Goal: Task Accomplishment & Management: Use online tool/utility

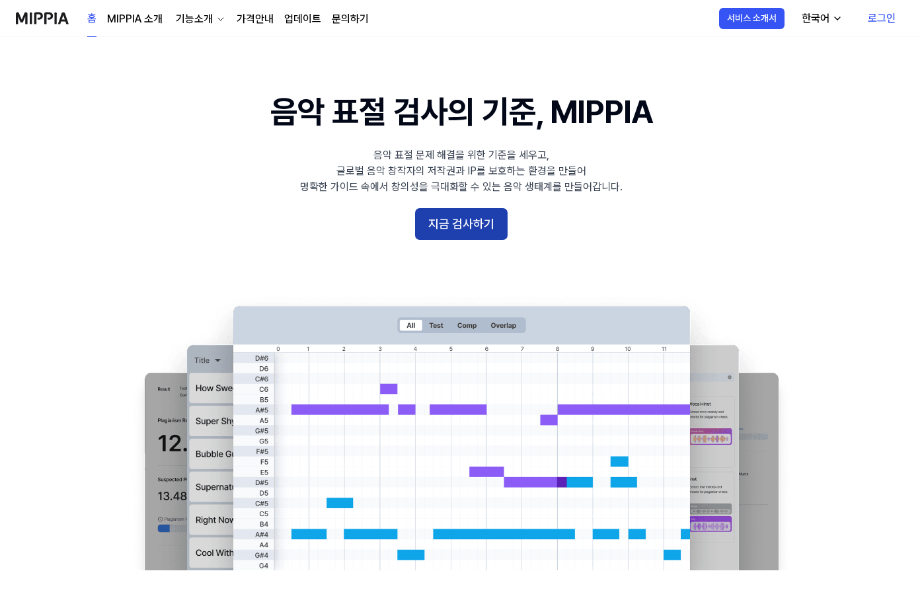
click at [468, 221] on button "지금 검사하기" at bounding box center [461, 224] width 93 height 32
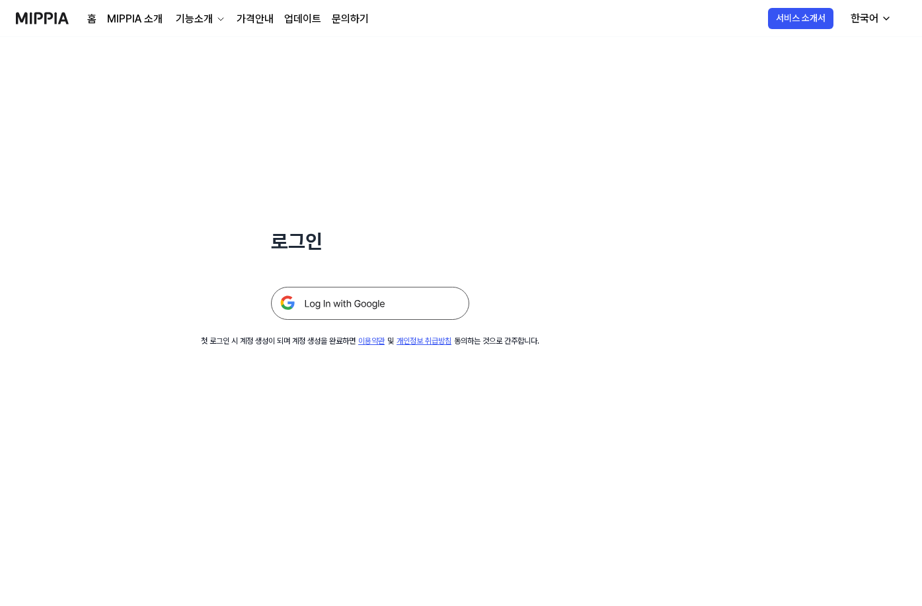
click at [407, 305] on img at bounding box center [370, 303] width 198 height 33
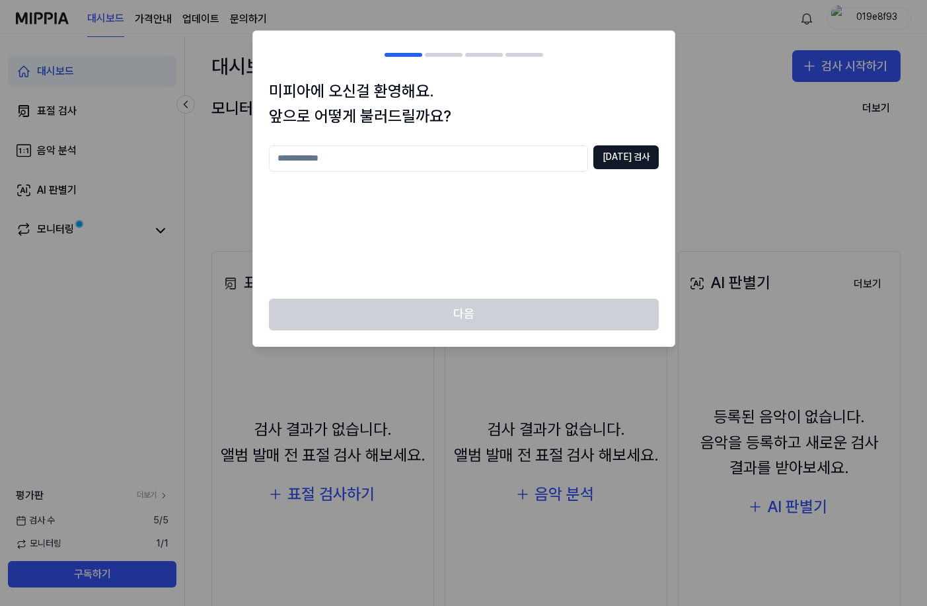
click at [551, 288] on div "미피아에 오신걸 환영해요. 앞으로 어떻게 불러드릴까요? [DATE] 검사" at bounding box center [464, 189] width 422 height 220
click at [475, 176] on div "중복 검사" at bounding box center [464, 213] width 390 height 137
click at [473, 165] on input "text" at bounding box center [428, 158] width 319 height 26
type input "*"
type input "*****"
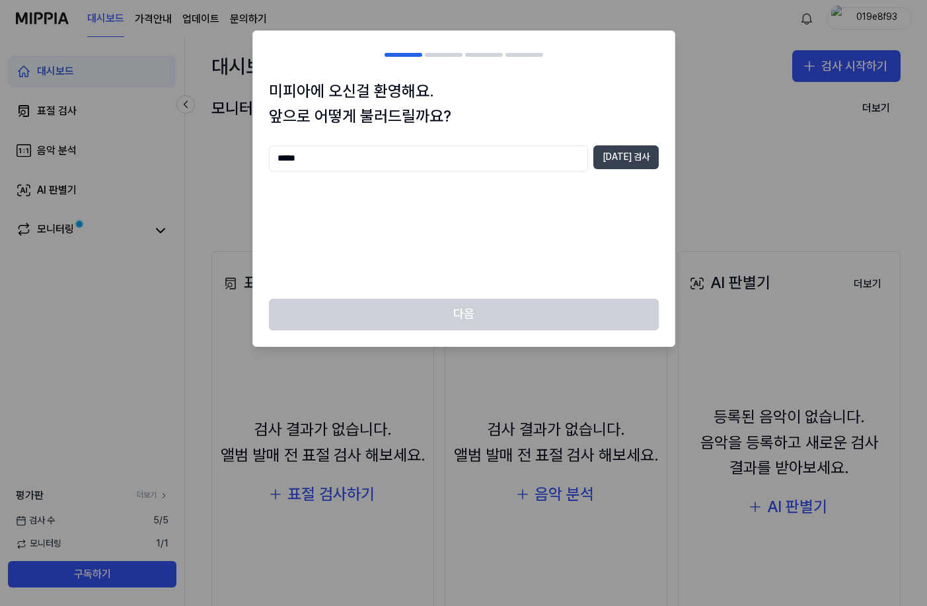
click at [622, 157] on button "중복 검사" at bounding box center [626, 157] width 65 height 24
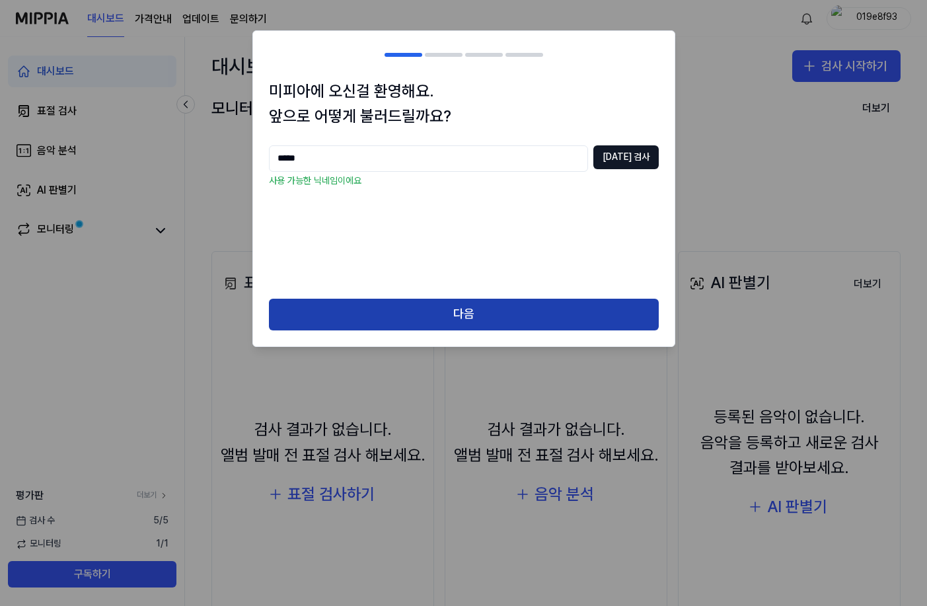
click at [453, 314] on button "다음" at bounding box center [464, 315] width 390 height 32
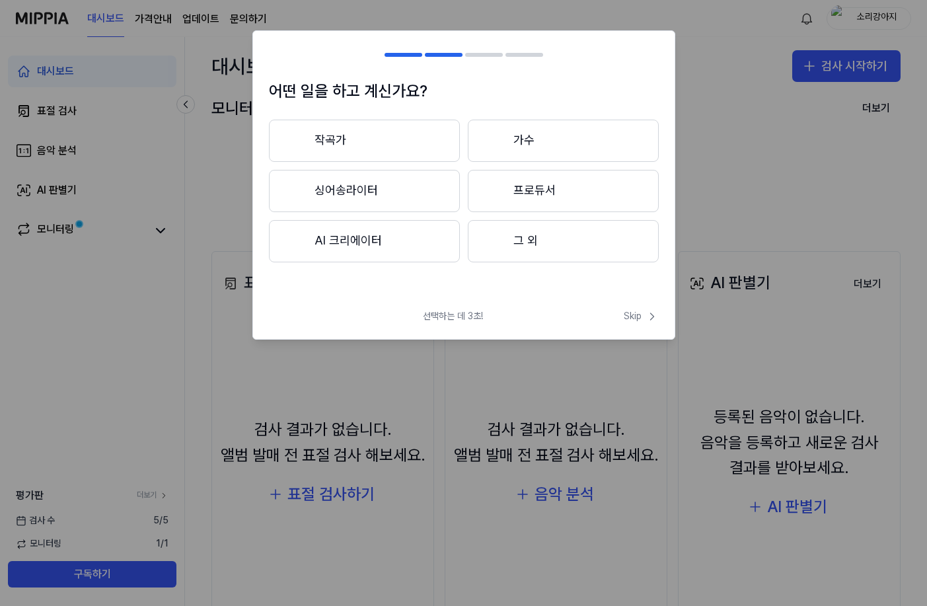
click at [531, 242] on button "그 외" at bounding box center [563, 241] width 191 height 42
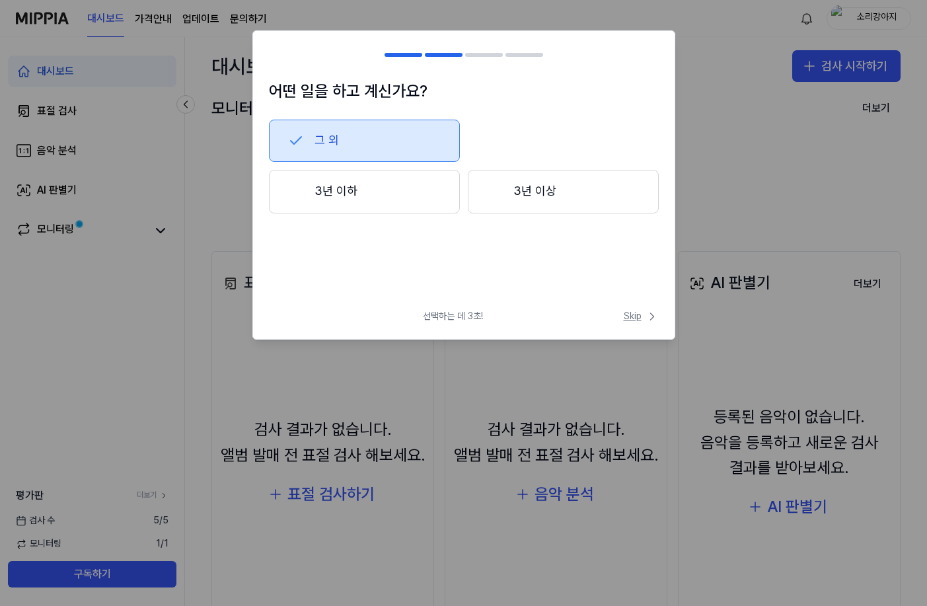
click at [626, 320] on span "Skip" at bounding box center [641, 316] width 35 height 13
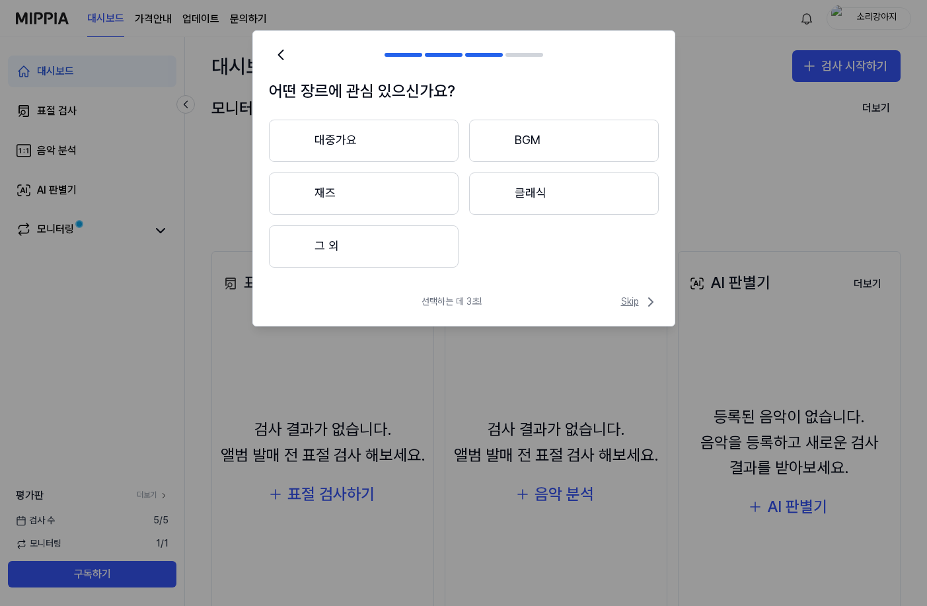
click at [637, 305] on span "Skip" at bounding box center [640, 302] width 38 height 16
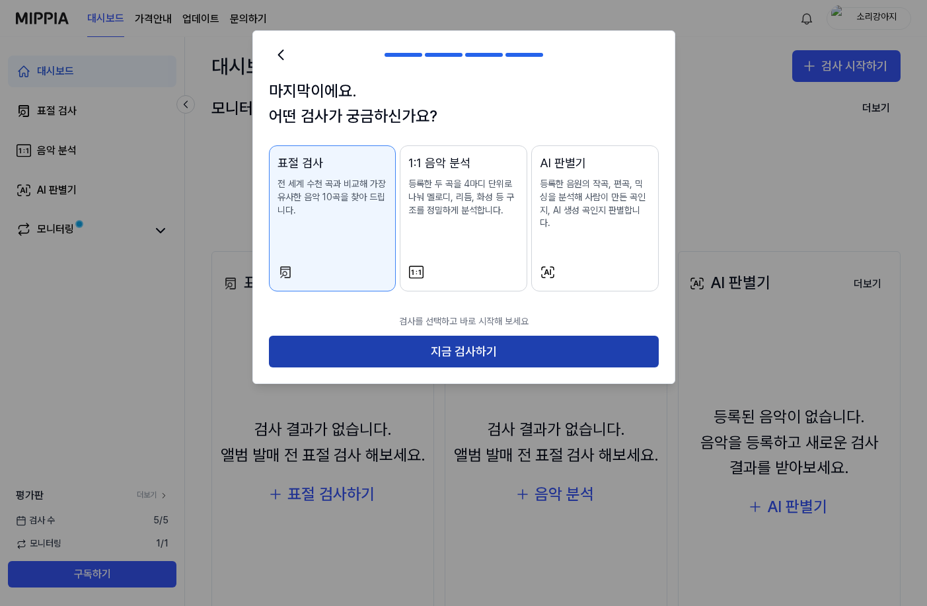
click at [531, 344] on button "지금 검사하기" at bounding box center [464, 352] width 390 height 32
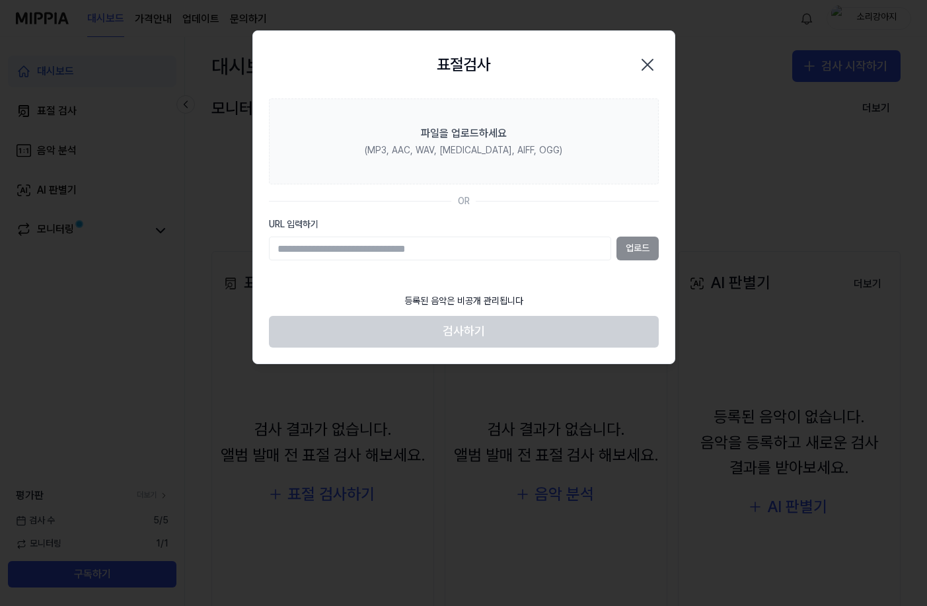
click at [409, 260] on input "URL 입력하기" at bounding box center [440, 249] width 342 height 24
click at [650, 62] on icon "button" at bounding box center [648, 64] width 11 height 11
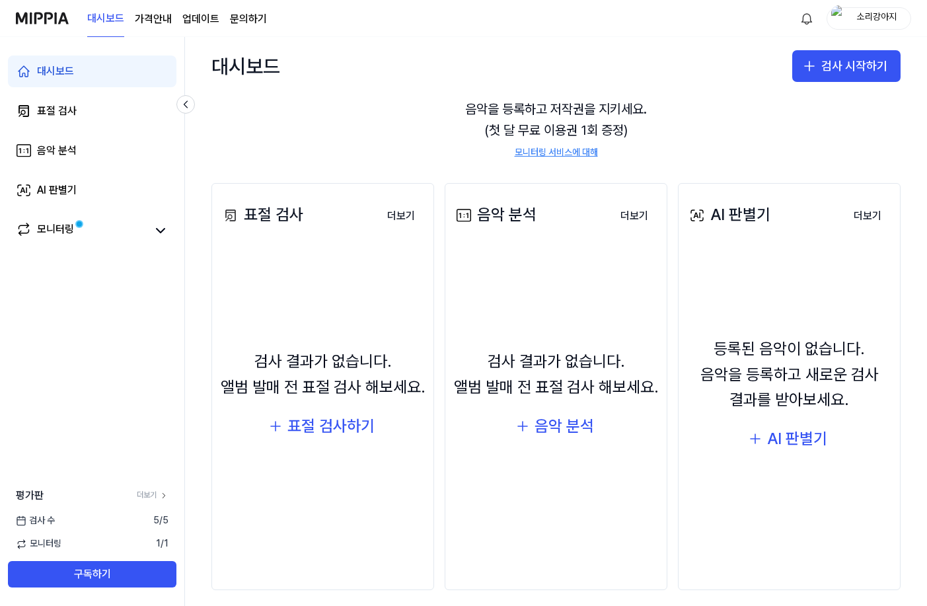
scroll to position [79, 0]
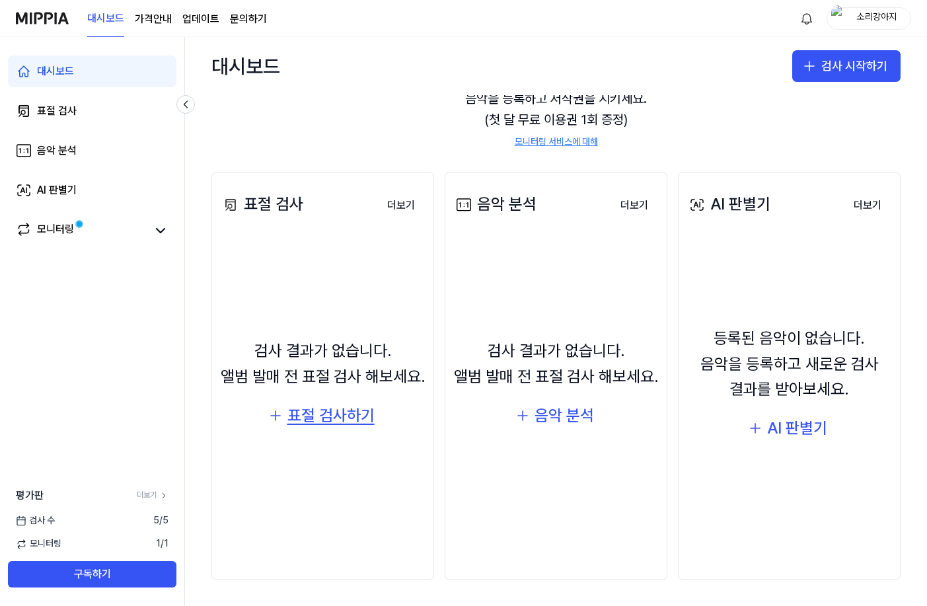
click at [339, 414] on div "표절 검사하기" at bounding box center [331, 415] width 87 height 25
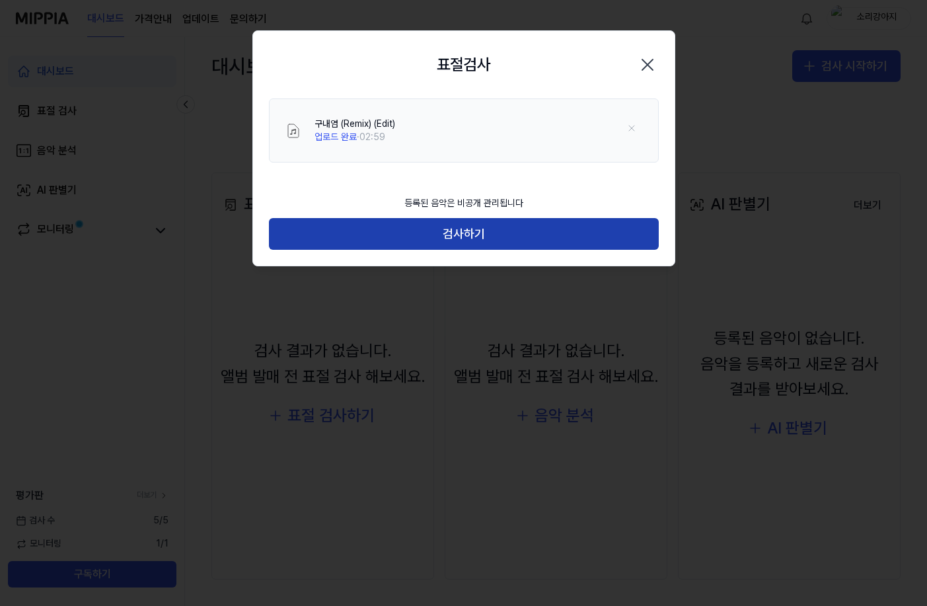
click at [446, 231] on button "검사하기" at bounding box center [464, 234] width 390 height 32
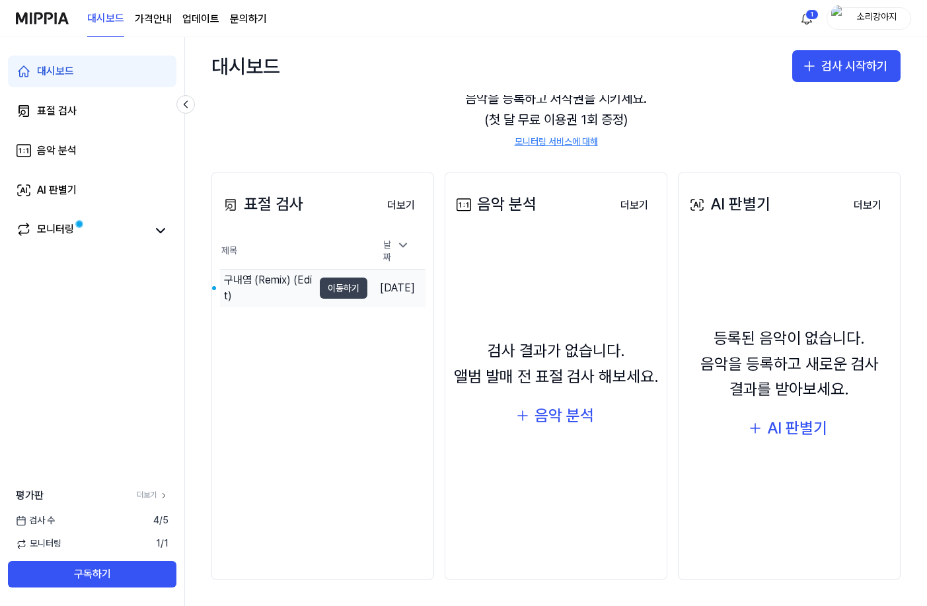
click at [331, 280] on button "이동하기" at bounding box center [344, 288] width 48 height 21
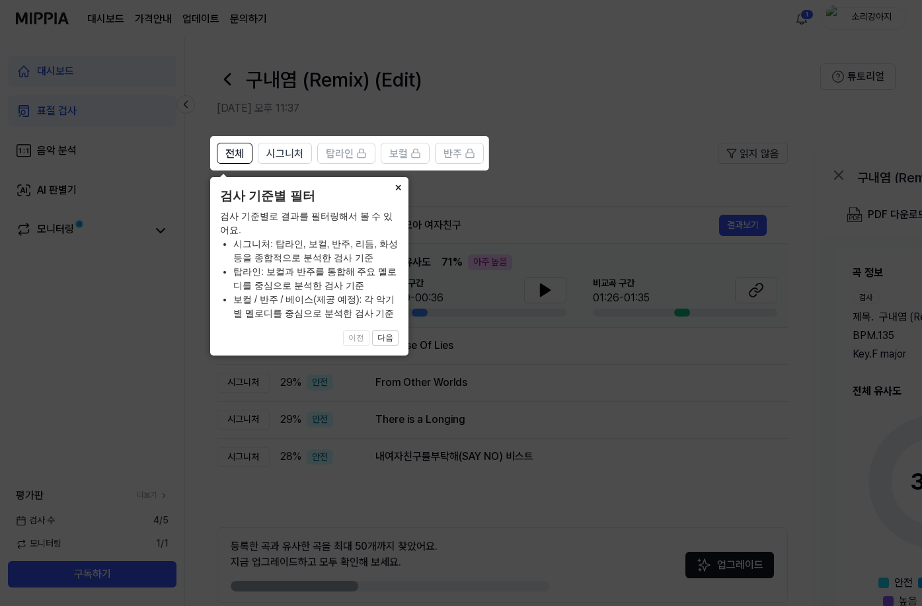
click at [399, 186] on button "×" at bounding box center [397, 186] width 21 height 19
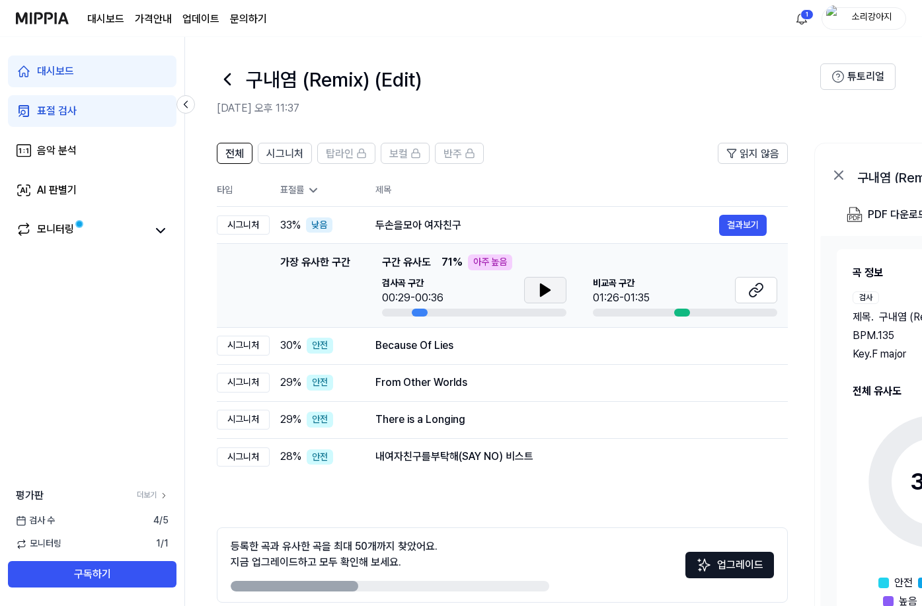
click at [549, 293] on icon at bounding box center [545, 290] width 16 height 16
click at [752, 229] on button "결과보기" at bounding box center [743, 225] width 48 height 21
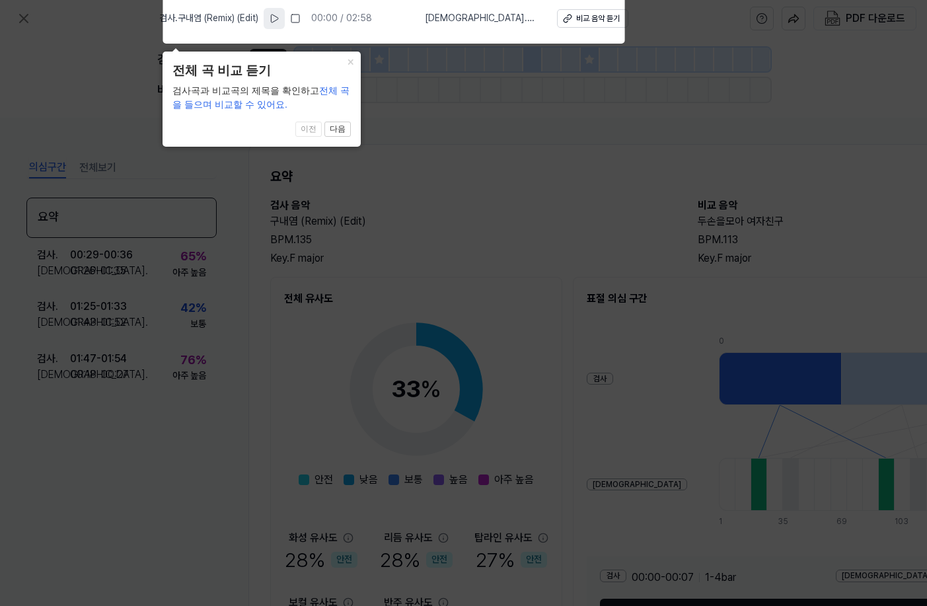
click at [280, 21] on icon at bounding box center [274, 18] width 11 height 11
click at [273, 21] on rect at bounding box center [272, 19] width 2 height 8
click at [576, 22] on div "비교 음악 듣기" at bounding box center [598, 18] width 44 height 11
click at [327, 132] on button "다음" at bounding box center [338, 130] width 26 height 16
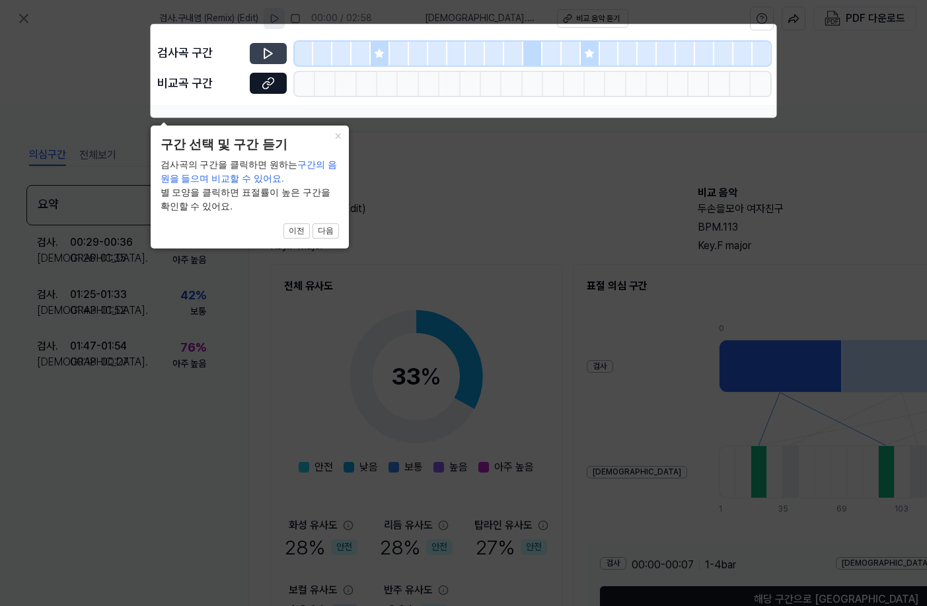
click at [266, 56] on icon at bounding box center [268, 53] width 8 height 10
click at [295, 230] on button "이전" at bounding box center [297, 231] width 26 height 16
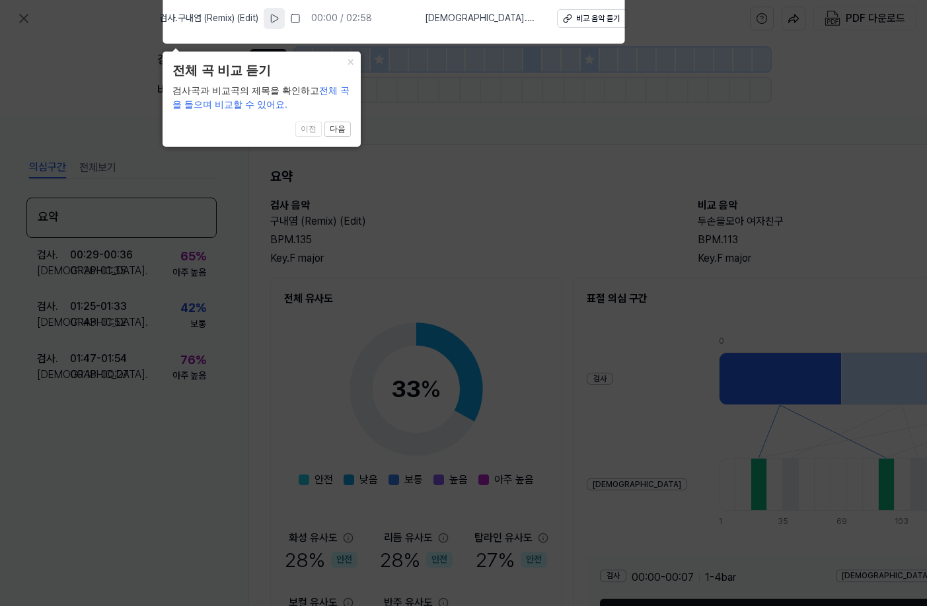
click at [285, 24] on button at bounding box center [274, 18] width 21 height 21
click at [332, 129] on button "다음" at bounding box center [338, 130] width 26 height 16
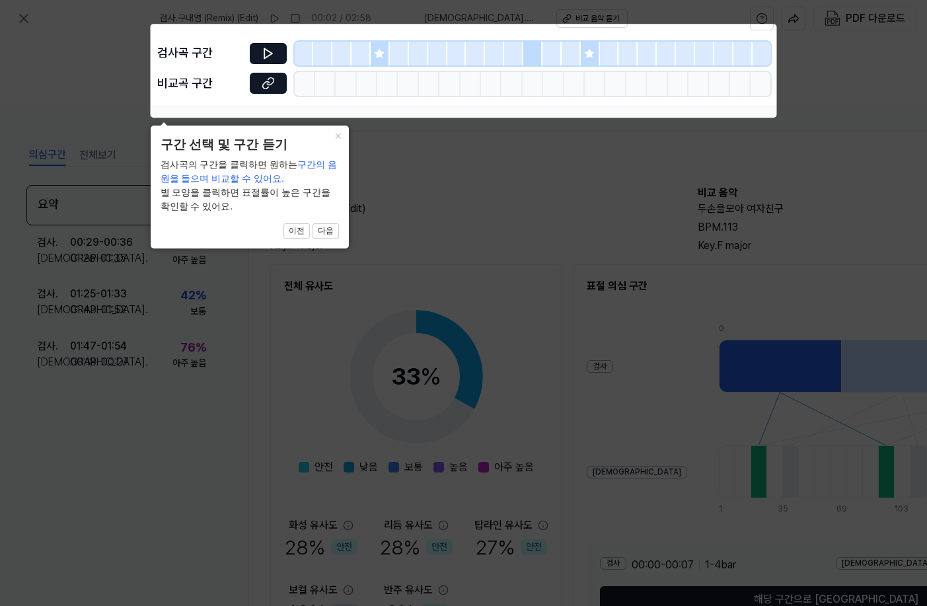
click at [375, 52] on icon at bounding box center [379, 53] width 11 height 11
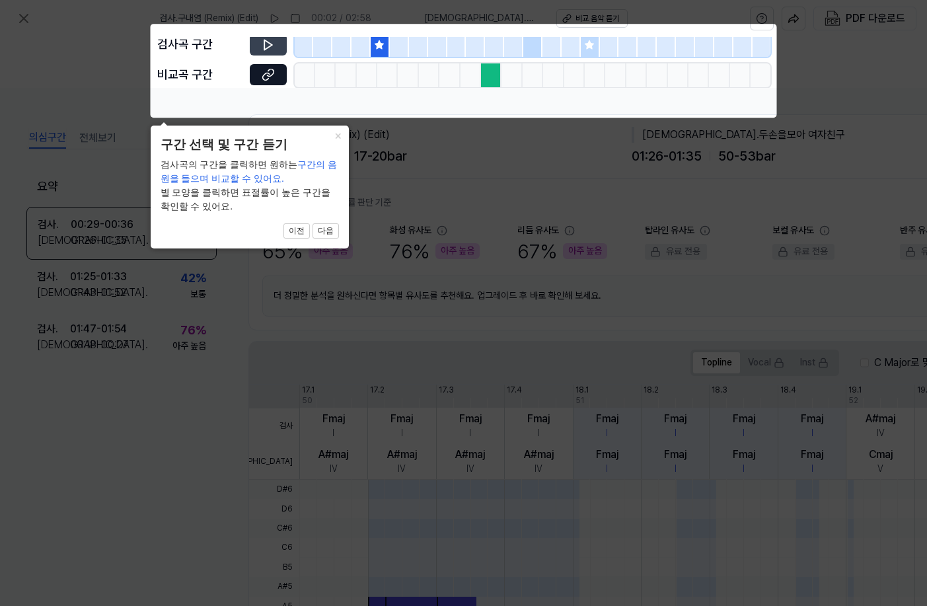
click at [275, 46] on button at bounding box center [268, 44] width 37 height 21
click at [492, 75] on div at bounding box center [491, 75] width 20 height 24
click at [269, 83] on button at bounding box center [268, 74] width 37 height 21
click at [333, 140] on button "×" at bounding box center [338, 135] width 21 height 19
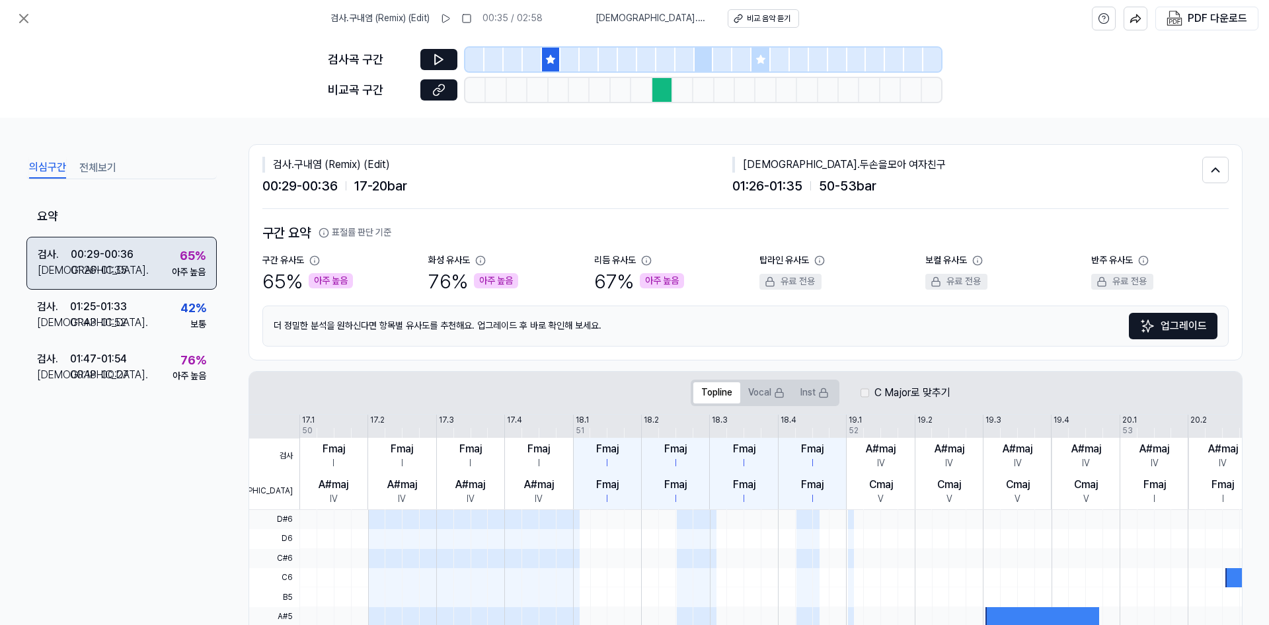
click at [156, 247] on div "검사 . 00:29 - 00:36 비교 . 01:26 - 01:35 65 % 아주 높음" at bounding box center [121, 263] width 190 height 53
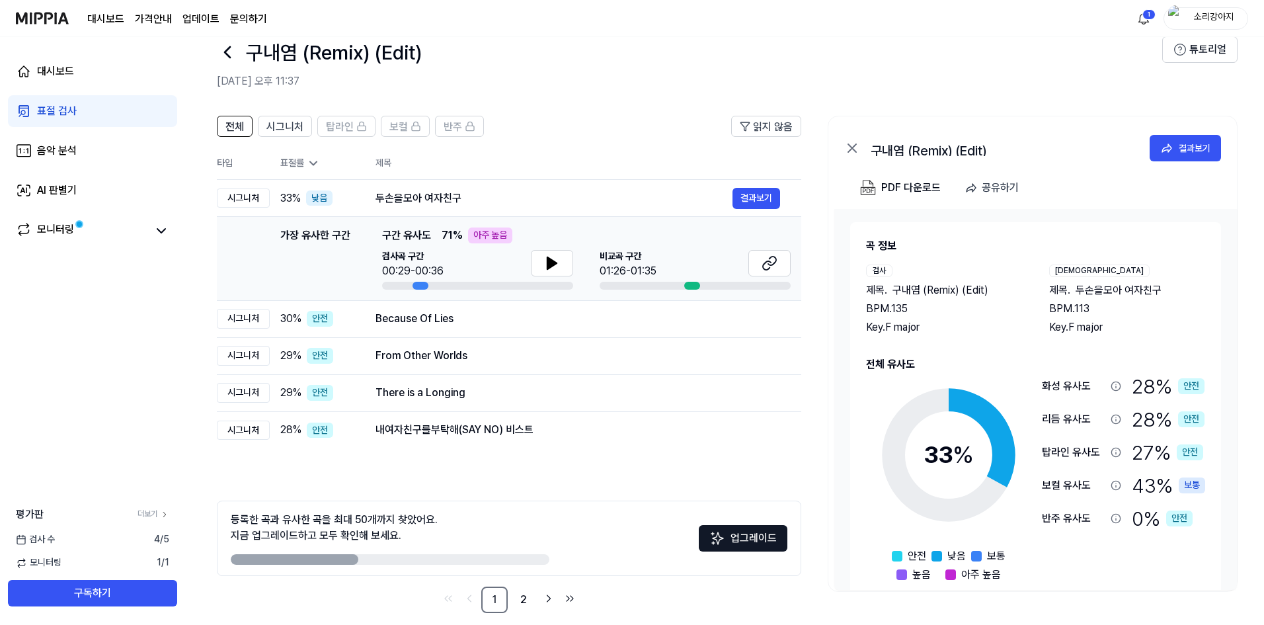
scroll to position [42, 0]
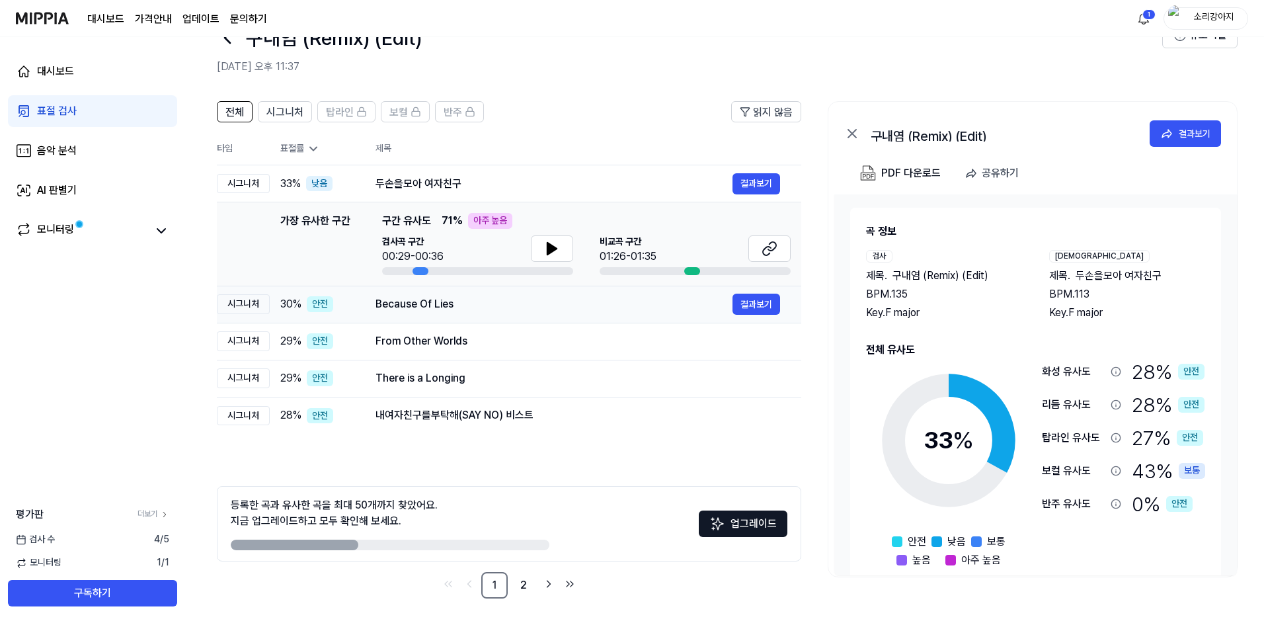
click at [397, 308] on div "Because Of Lies" at bounding box center [553, 304] width 357 height 16
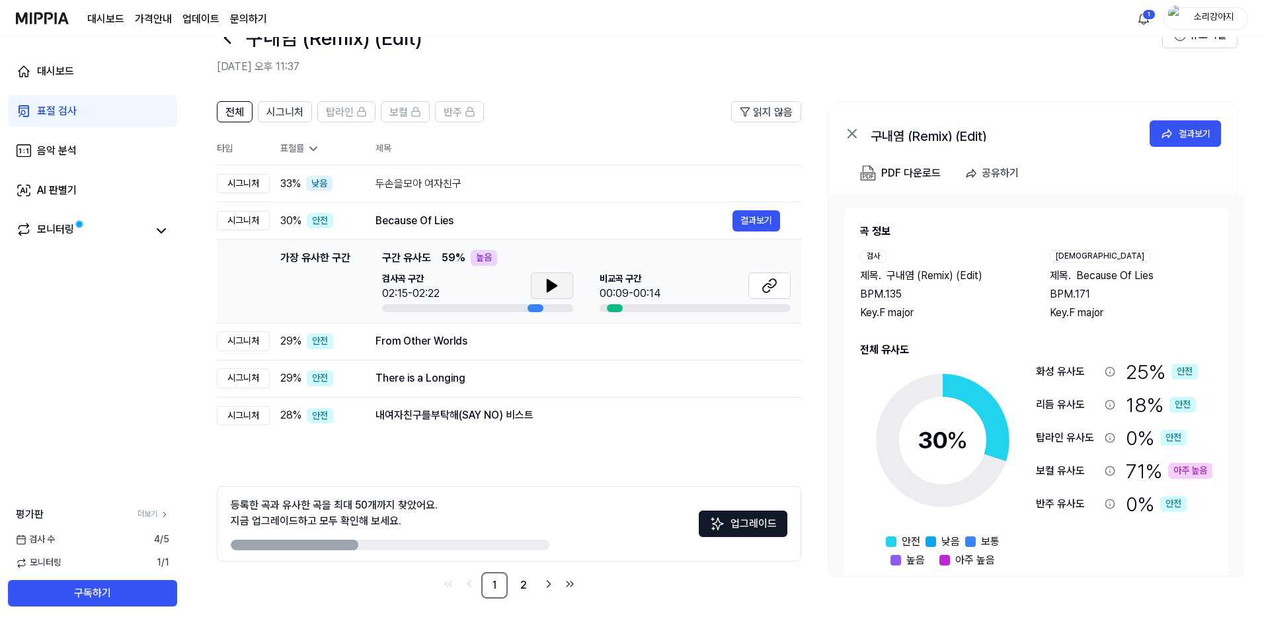
click at [539, 284] on button at bounding box center [552, 285] width 42 height 26
click at [544, 284] on icon at bounding box center [552, 286] width 16 height 16
click at [763, 280] on icon at bounding box center [769, 286] width 16 height 16
click at [393, 350] on div "From Other Worlds 결과보기" at bounding box center [577, 341] width 405 height 21
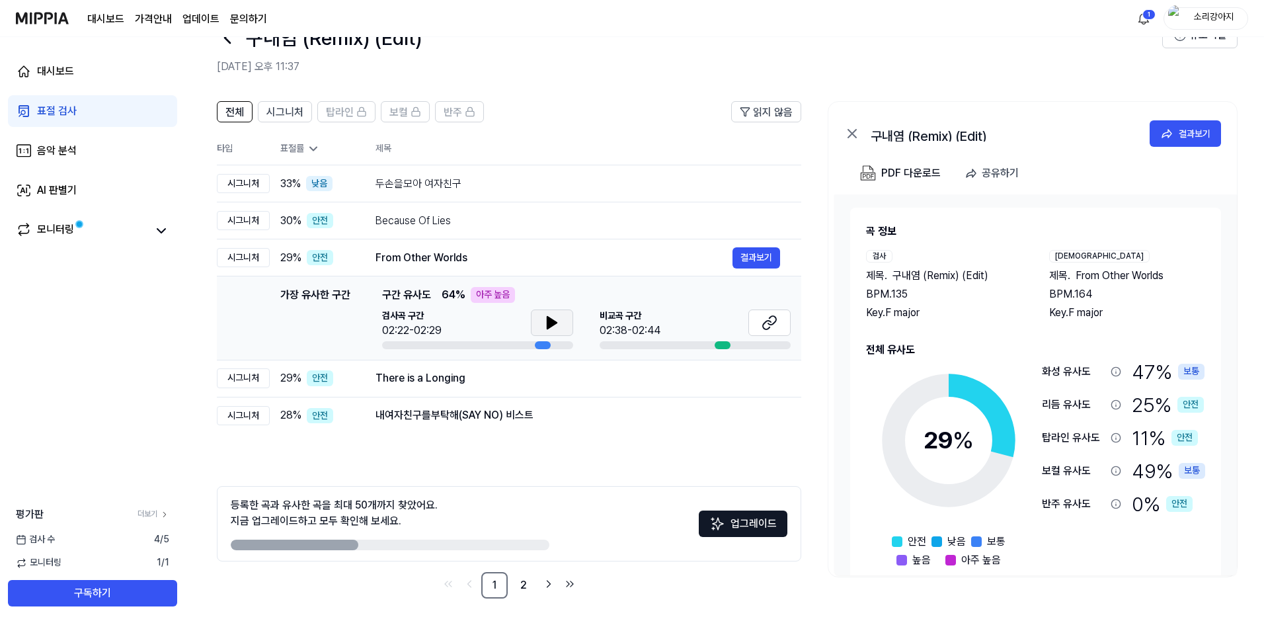
click at [545, 318] on icon at bounding box center [552, 323] width 16 height 16
click at [548, 318] on icon at bounding box center [549, 322] width 3 height 11
click at [761, 320] on button at bounding box center [769, 322] width 42 height 26
click at [758, 182] on button "결과보기" at bounding box center [756, 183] width 48 height 21
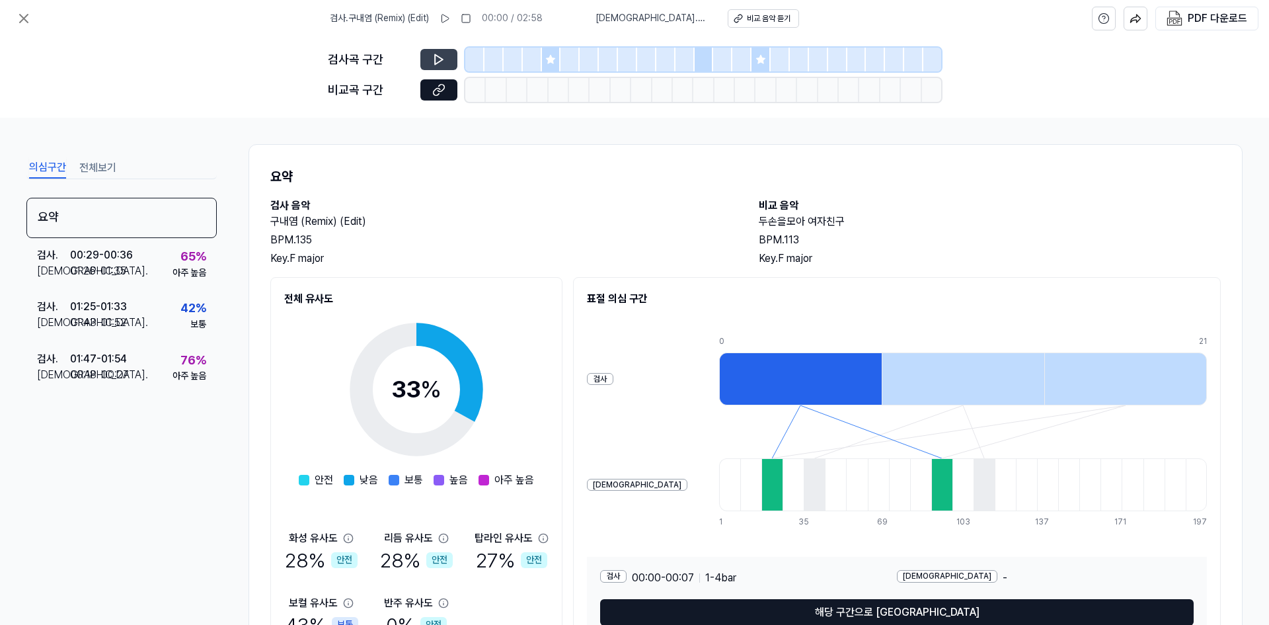
click at [440, 56] on icon at bounding box center [438, 59] width 13 height 13
click at [444, 58] on icon at bounding box center [438, 59] width 13 height 13
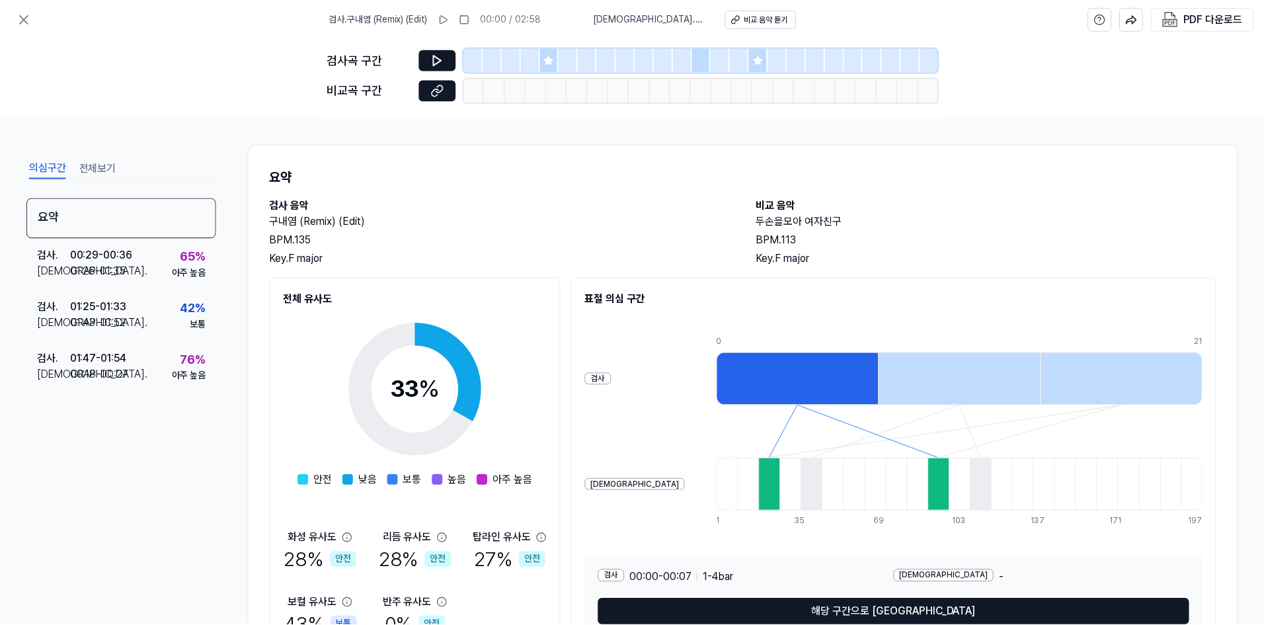
scroll to position [42, 0]
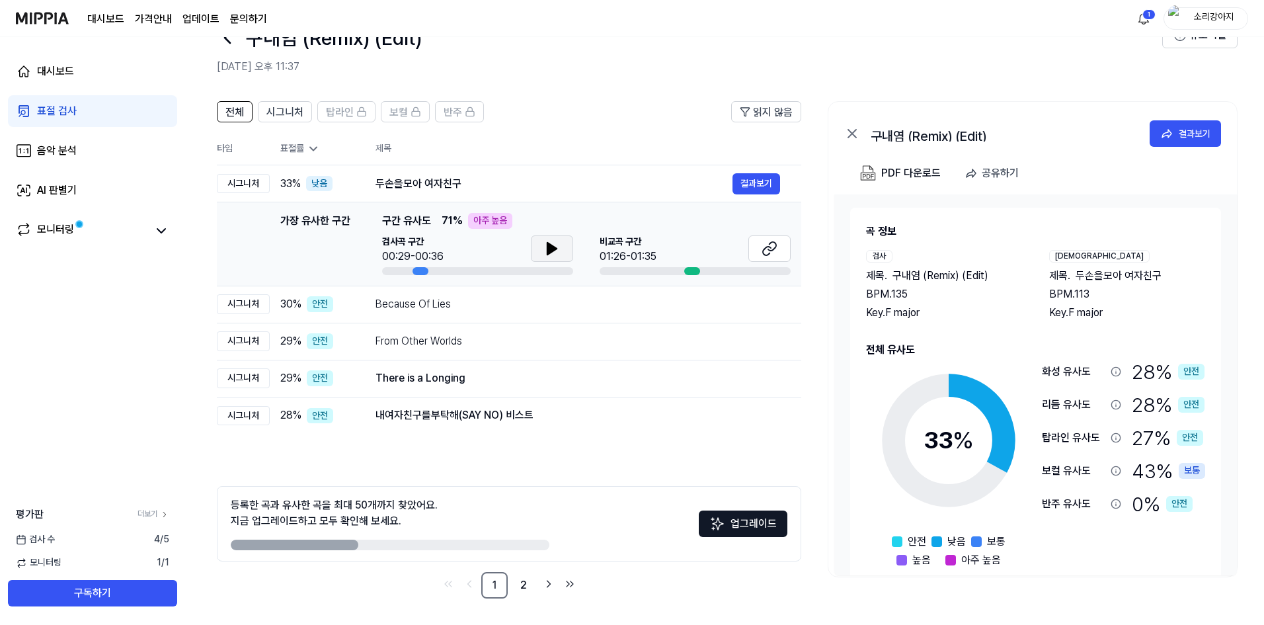
click at [552, 256] on icon at bounding box center [552, 249] width 16 height 16
click at [553, 252] on icon at bounding box center [554, 248] width 3 height 11
click at [767, 258] on button at bounding box center [769, 248] width 42 height 26
click at [541, 262] on div at bounding box center [552, 249] width 42 height 29
click at [545, 262] on div at bounding box center [552, 249] width 42 height 29
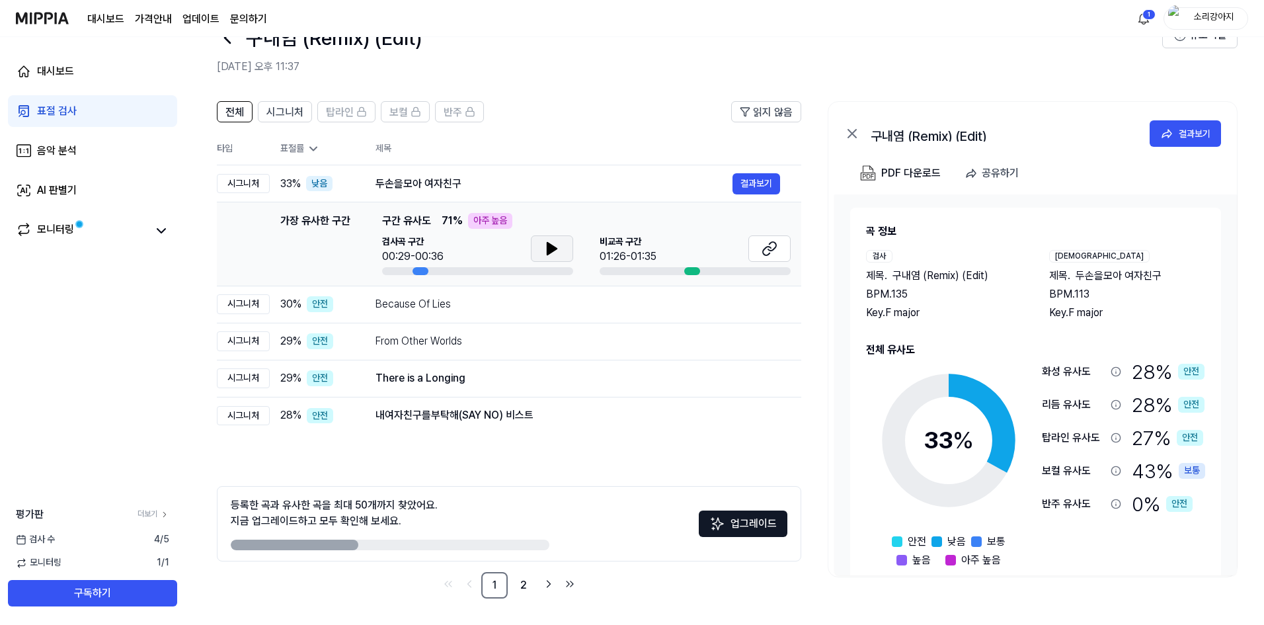
click at [549, 258] on button at bounding box center [552, 248] width 42 height 26
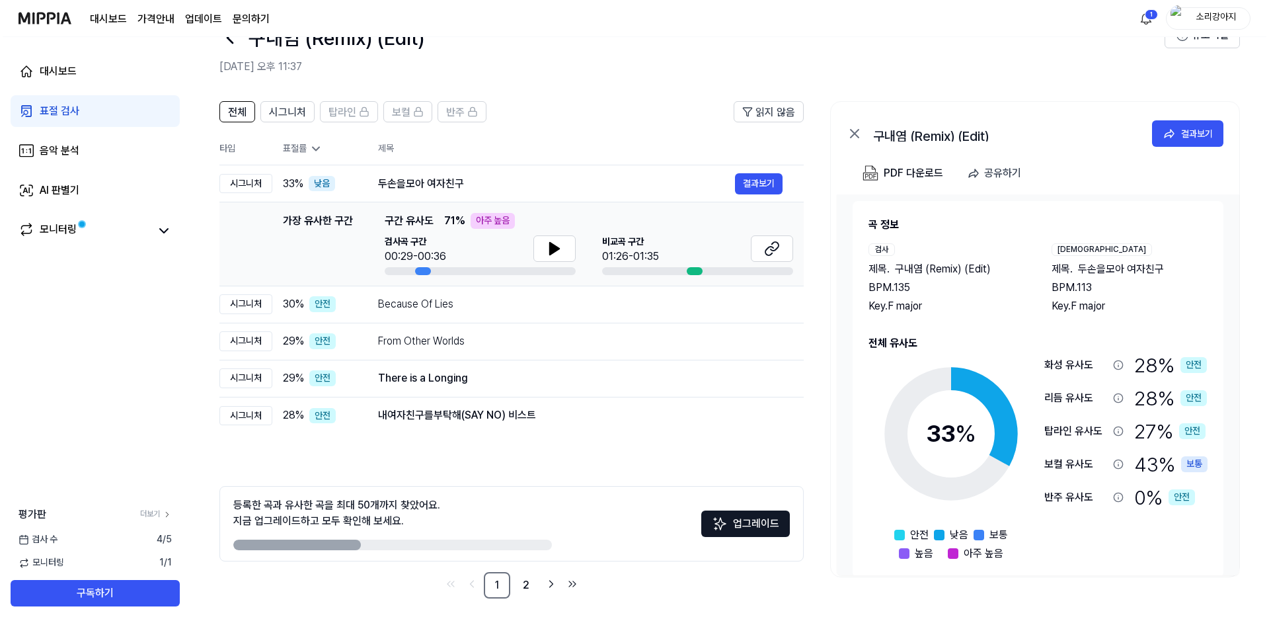
scroll to position [0, 0]
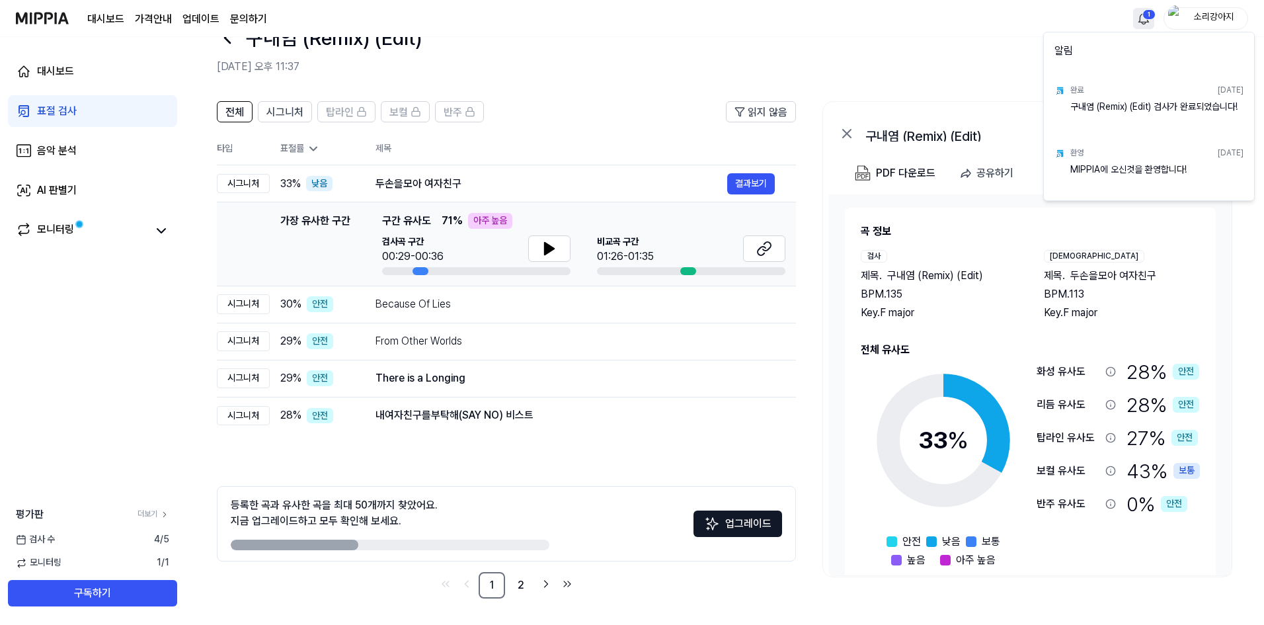
click at [927, 19] on html "대시보드 가격안내 업데이트 문의하기 1 소리강아지 대시보드 표절 검사 음악 분석 AI 판별기 모니터링 평가판 더보기 검사 수 4 / 5 모니터…" at bounding box center [632, 270] width 1264 height 625
drag, startPoint x: 713, startPoint y: 47, endPoint x: 241, endPoint y: 65, distance: 472.3
click at [711, 47] on html "대시보드 가격안내 업데이트 문의하기 소리강아지 대시보드 표절 검사 음악 분석 AI 판별기 모니터링 평가판 더보기 검사 수 4 / 5 모니터링 …" at bounding box center [634, 270] width 1269 height 625
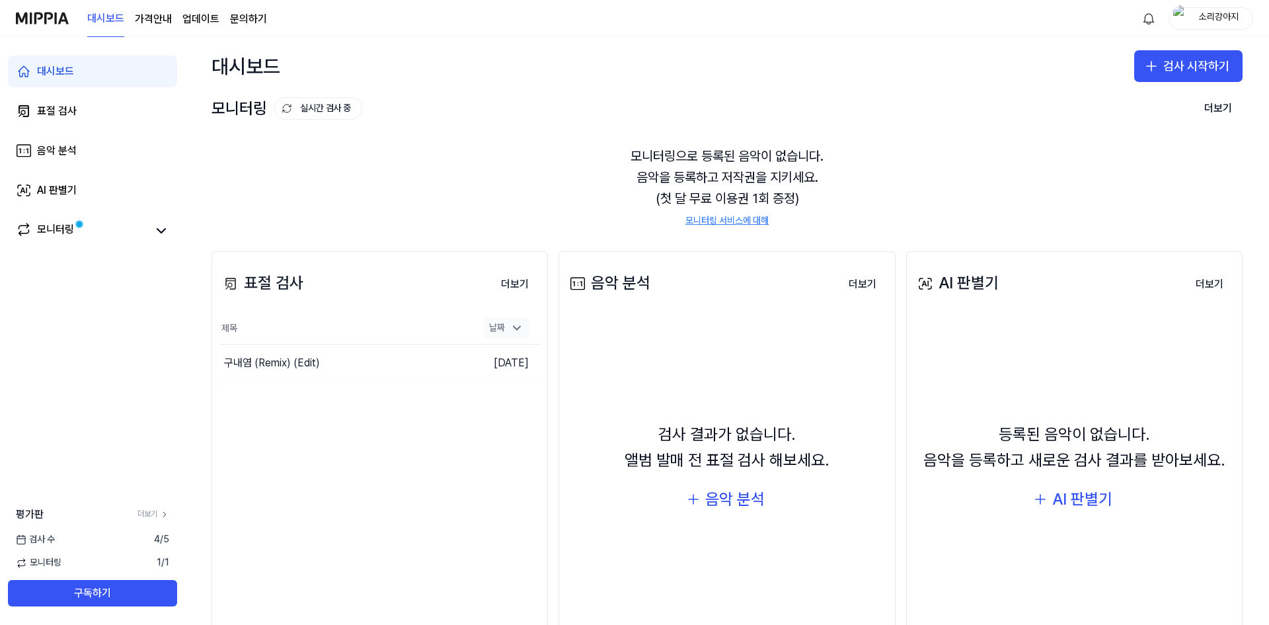
click at [522, 329] on div "날짜" at bounding box center [506, 327] width 45 height 21
click at [324, 370] on div "구내염 (Remix) (Edit)" at bounding box center [312, 362] width 185 height 37
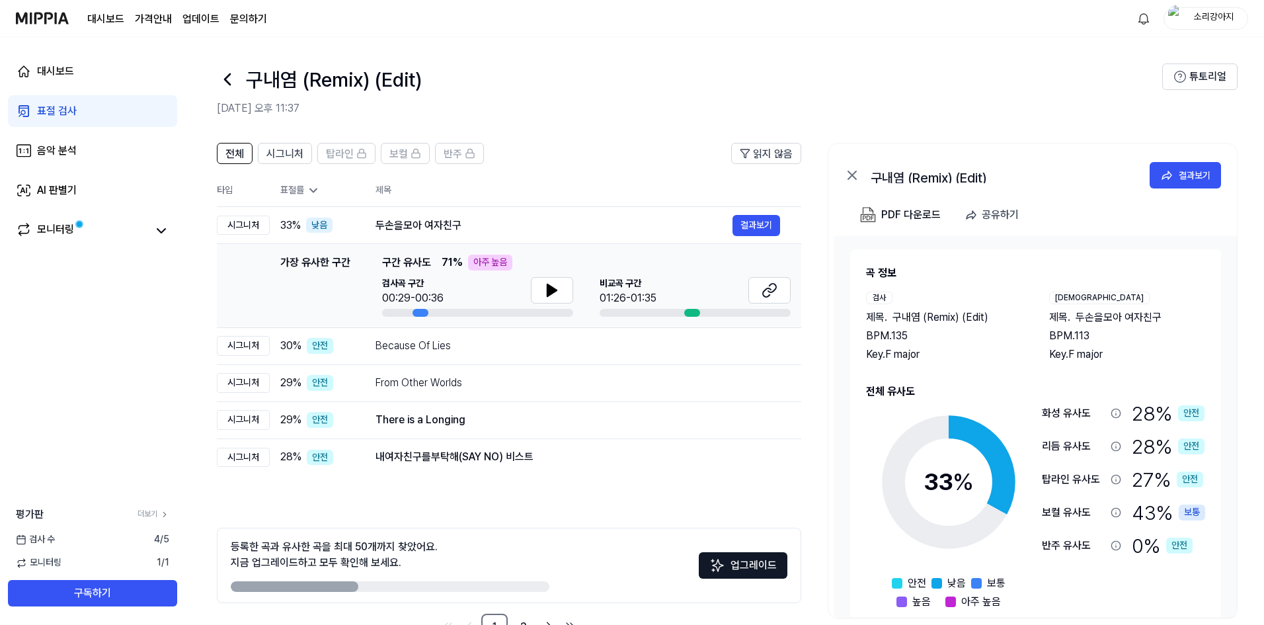
click at [227, 75] on icon at bounding box center [227, 79] width 21 height 21
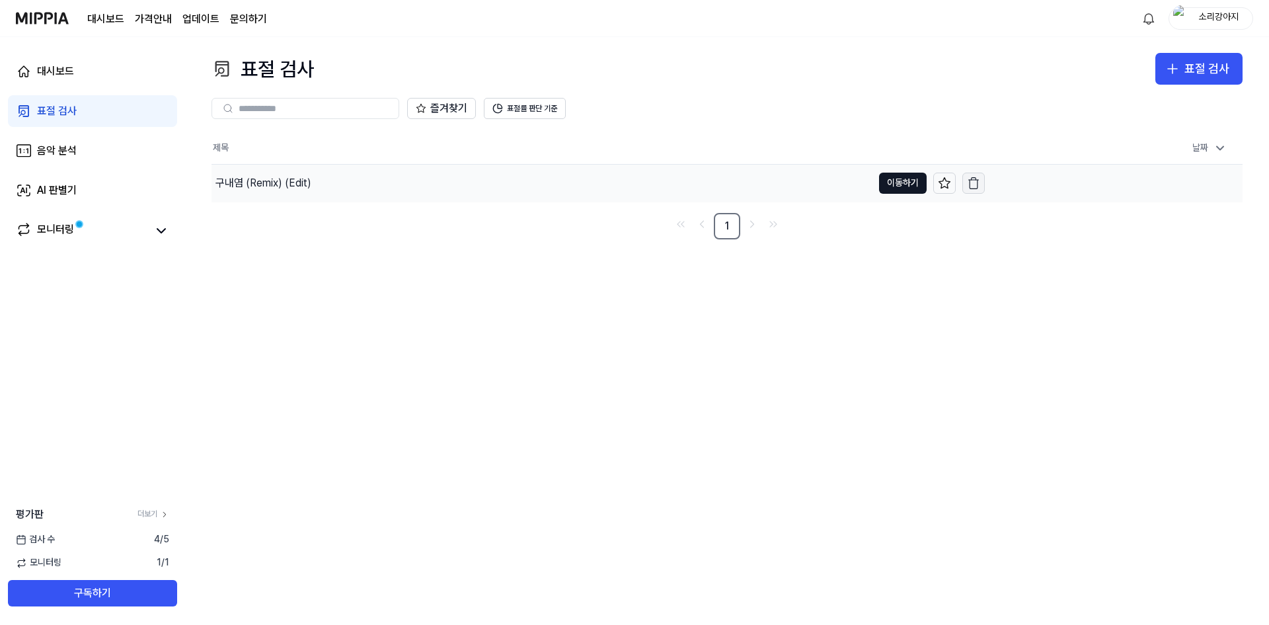
click at [976, 185] on icon "button" at bounding box center [973, 182] width 13 height 13
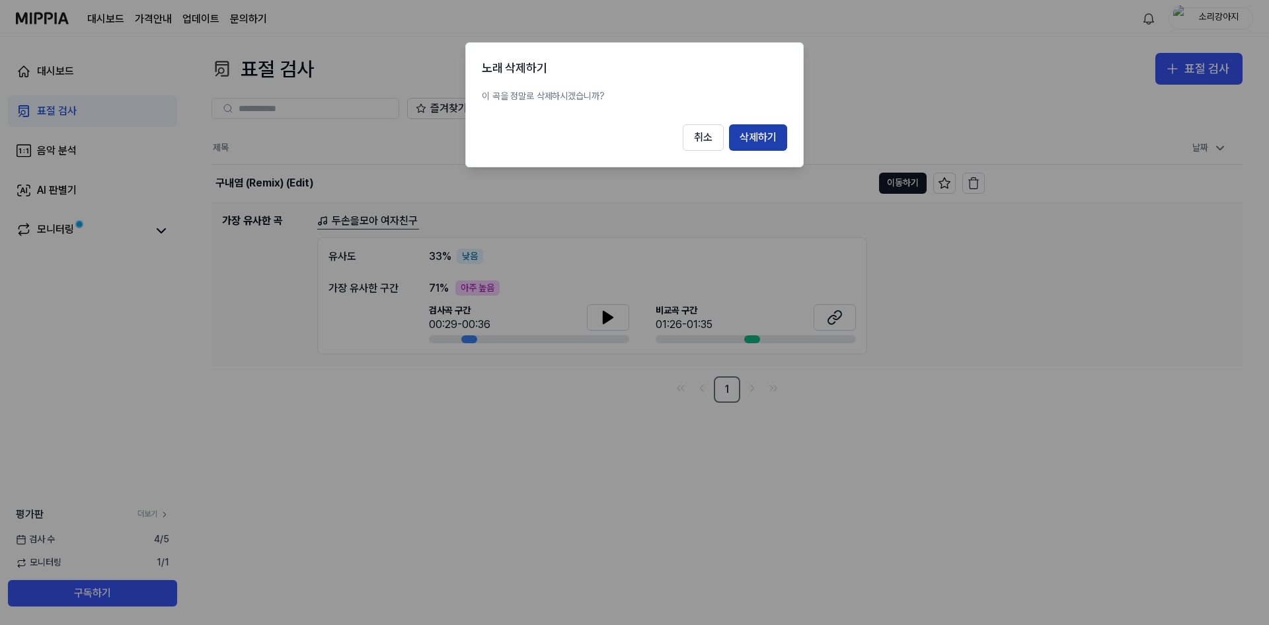
click at [760, 135] on button "삭제하기" at bounding box center [758, 137] width 58 height 26
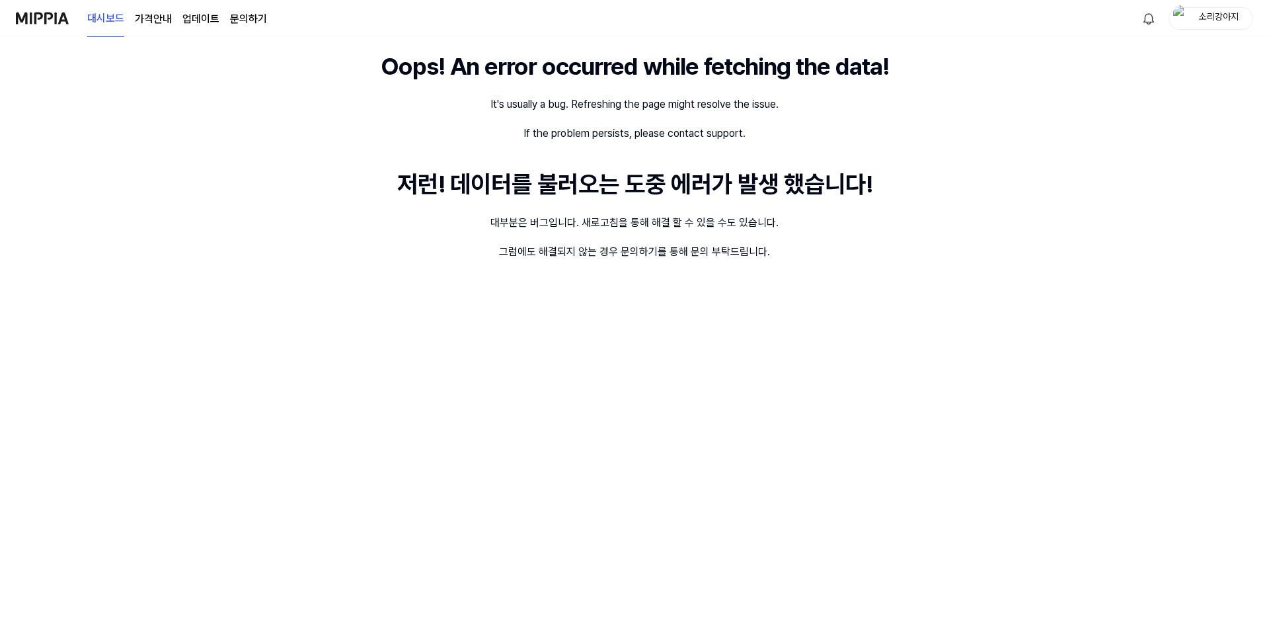
click at [38, 28] on img at bounding box center [42, 18] width 53 height 36
click at [52, 18] on img at bounding box center [42, 18] width 53 height 36
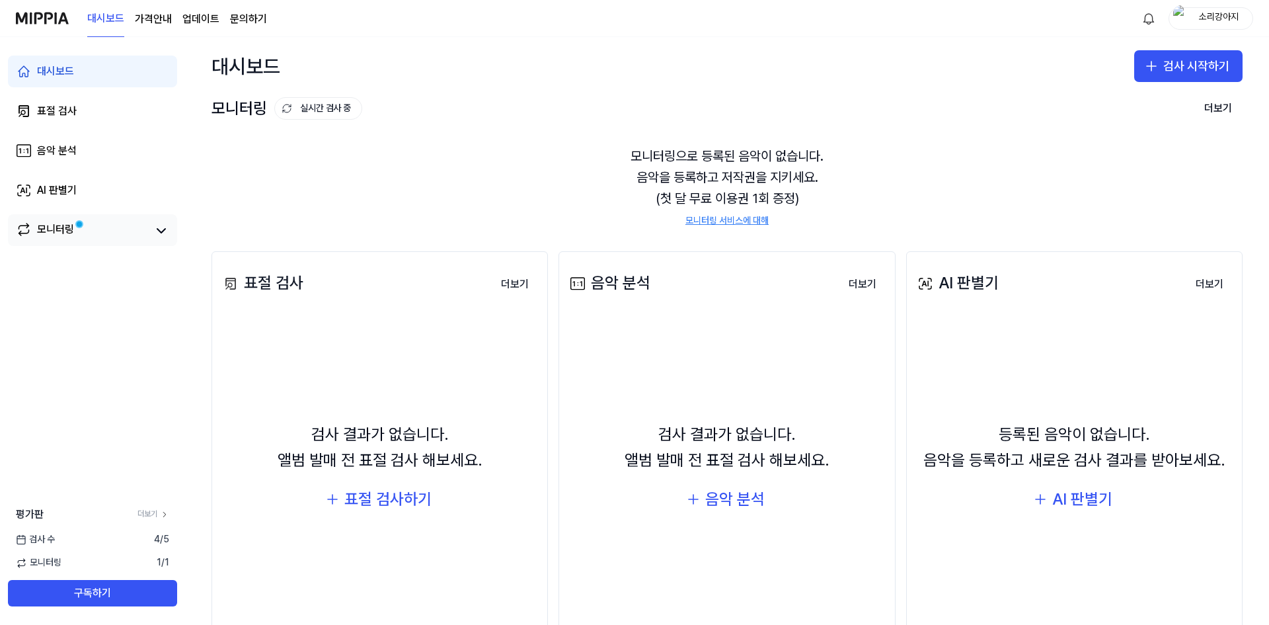
click at [68, 226] on div "모니터링" at bounding box center [55, 230] width 37 height 19
